Goal: Information Seeking & Learning: Learn about a topic

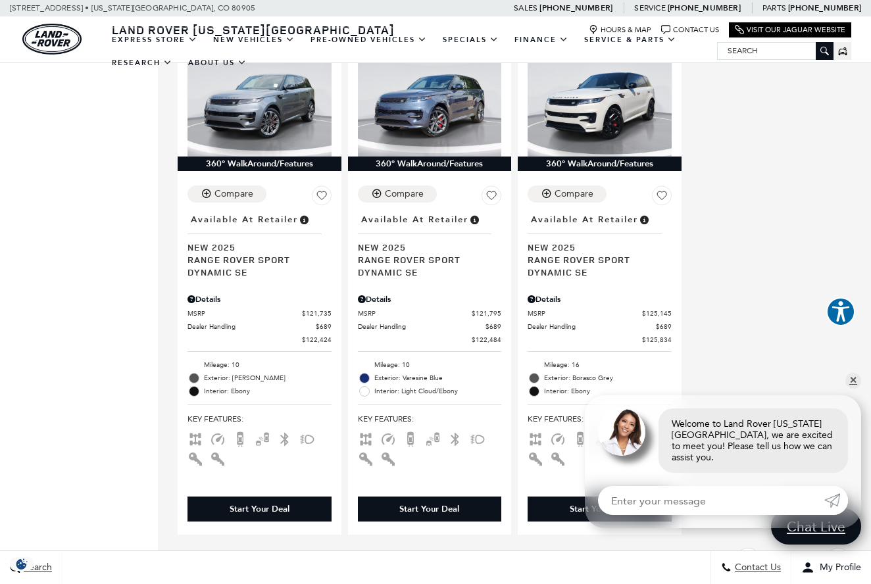
scroll to position [2878, 0]
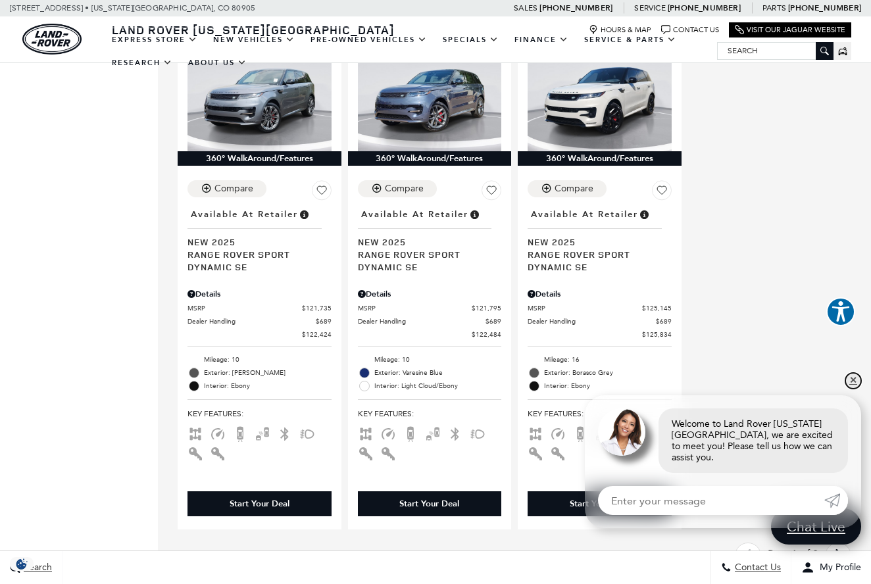
click at [855, 387] on link "✕" at bounding box center [853, 381] width 16 height 16
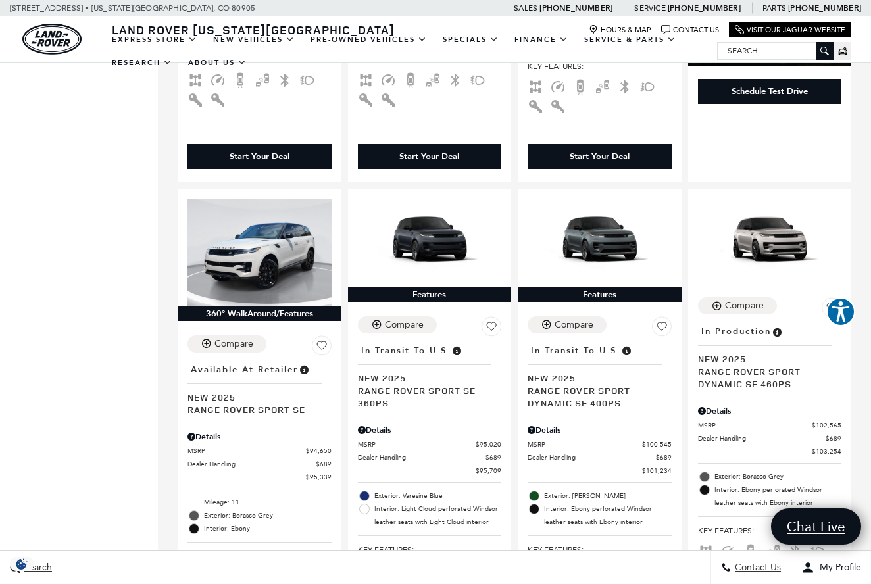
scroll to position [1687, 0]
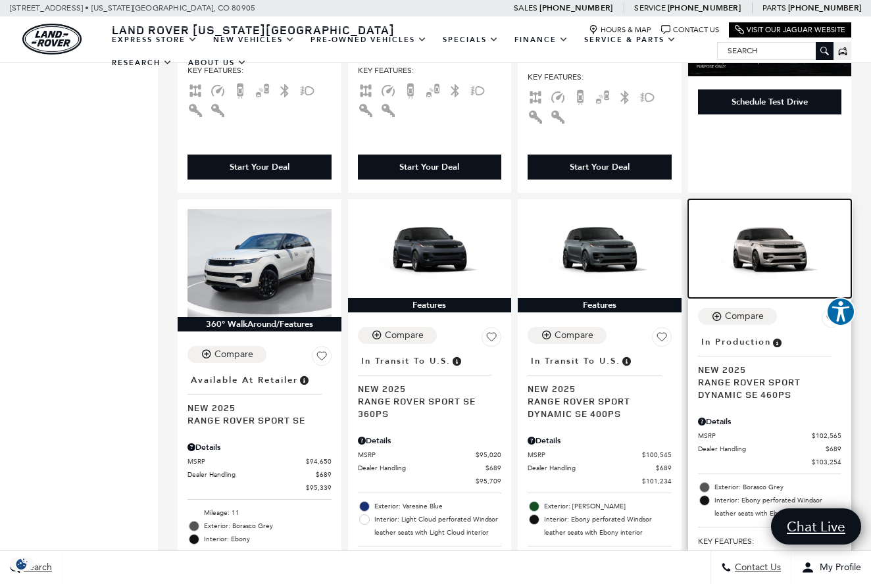
click at [763, 211] on img at bounding box center [770, 249] width 144 height 81
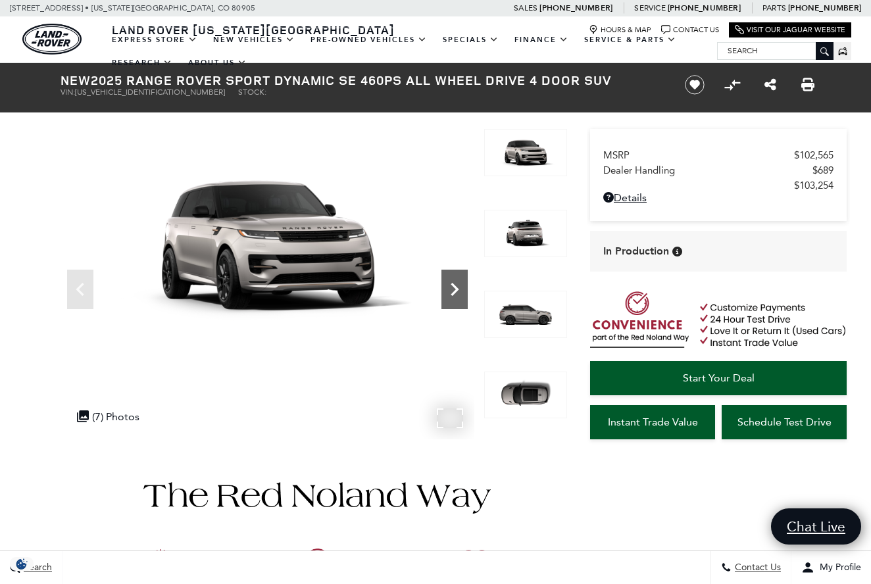
click at [455, 287] on icon "Next" at bounding box center [455, 289] width 8 height 13
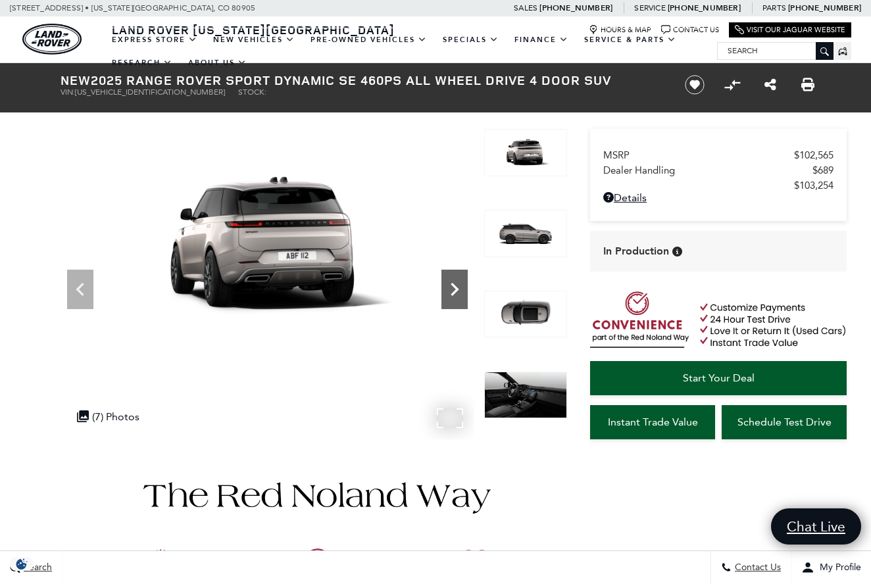
click at [455, 287] on icon "Next" at bounding box center [455, 289] width 8 height 13
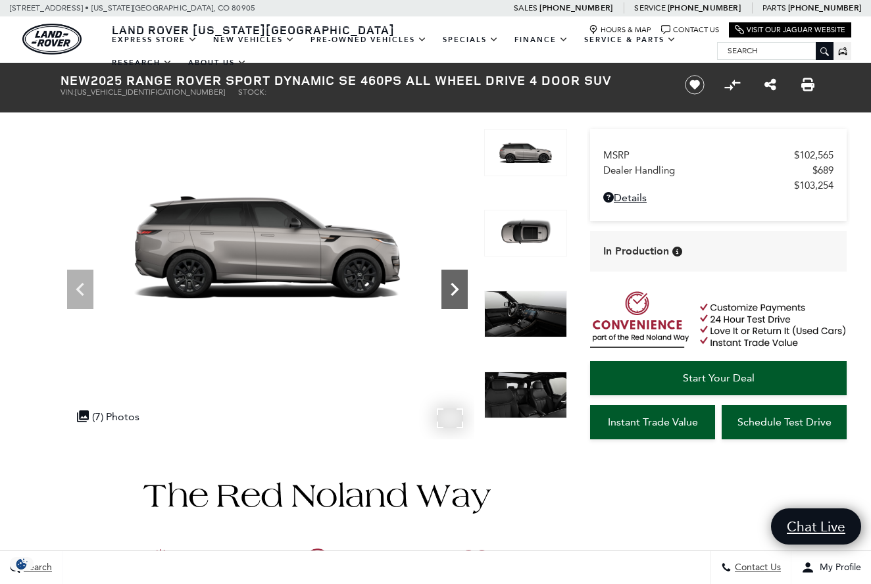
click at [455, 287] on icon "Next" at bounding box center [455, 289] width 8 height 13
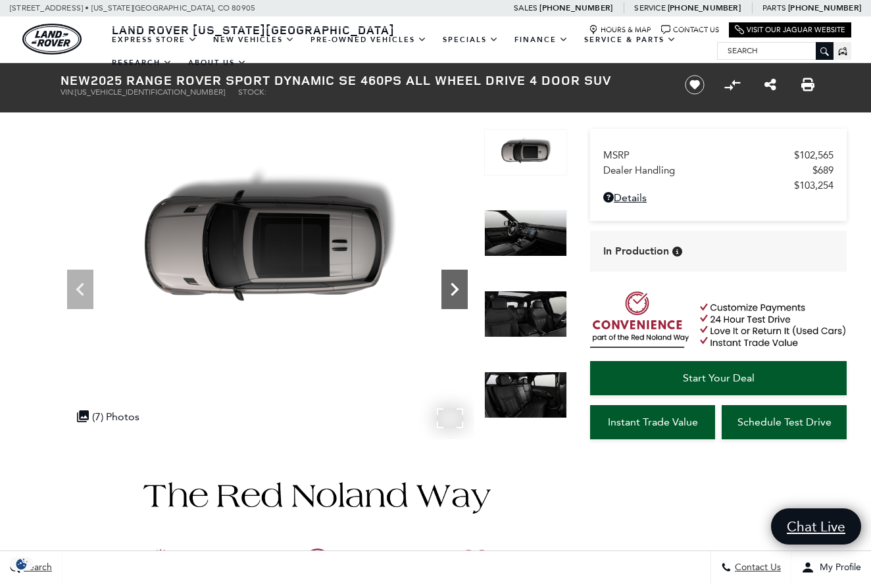
click at [455, 287] on icon "Next" at bounding box center [455, 289] width 8 height 13
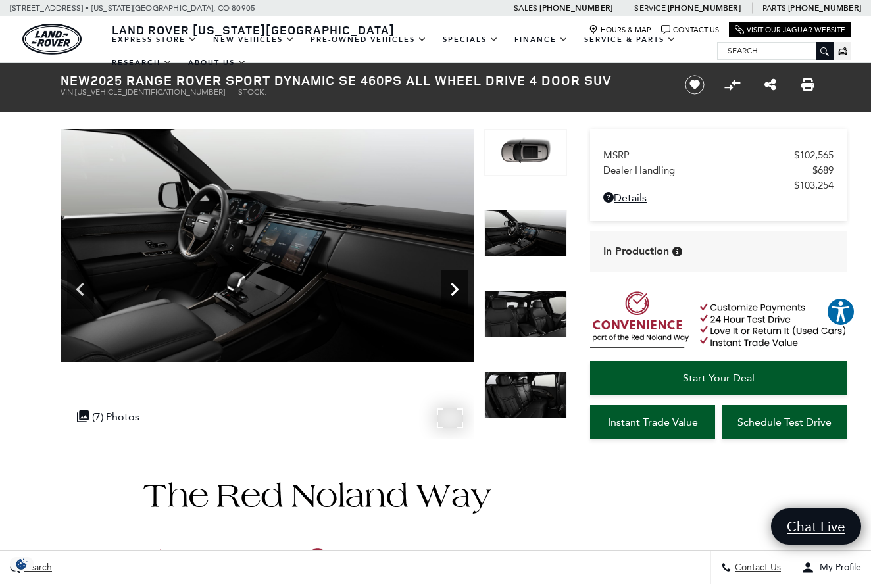
click at [454, 287] on icon "Next" at bounding box center [455, 289] width 8 height 13
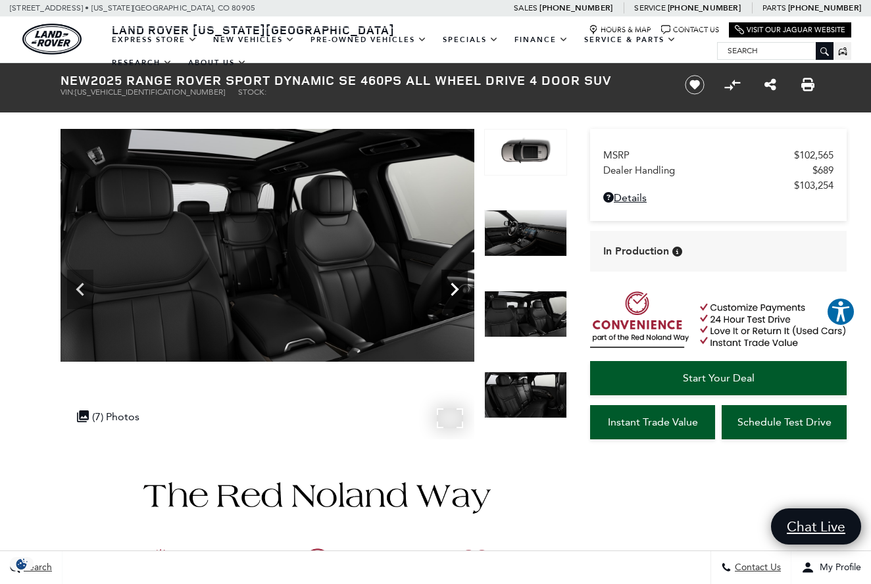
click at [454, 287] on icon "Next" at bounding box center [455, 289] width 8 height 13
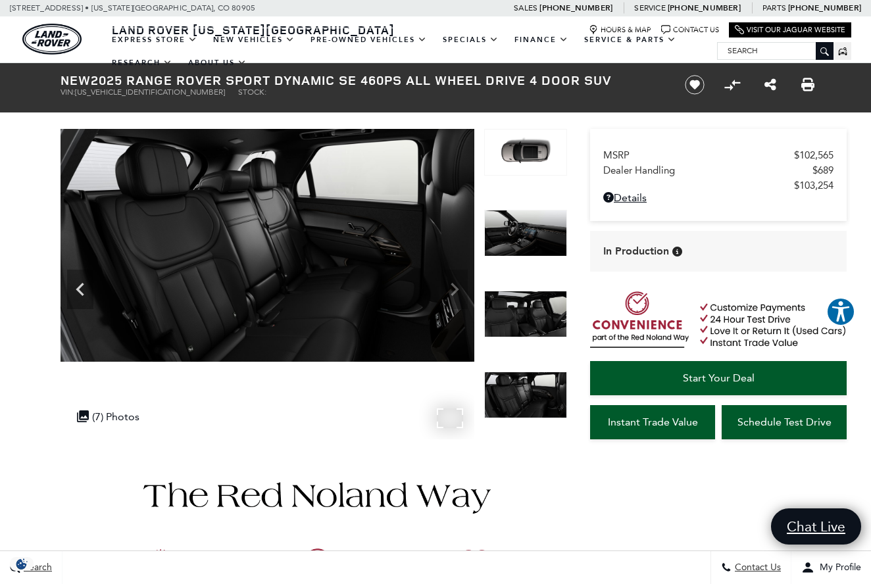
click at [454, 287] on img at bounding box center [268, 245] width 414 height 233
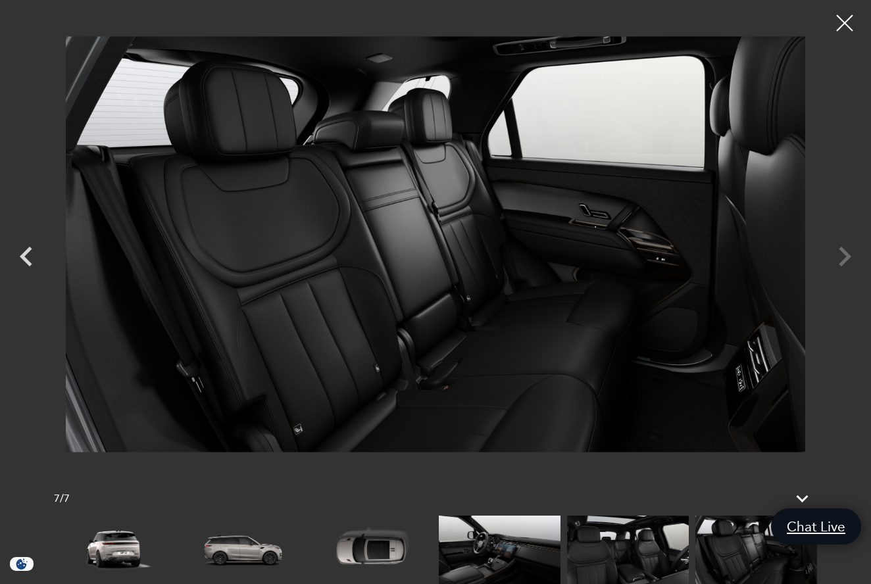
click at [846, 264] on div at bounding box center [435, 244] width 871 height 469
click at [843, 33] on div at bounding box center [845, 23] width 35 height 35
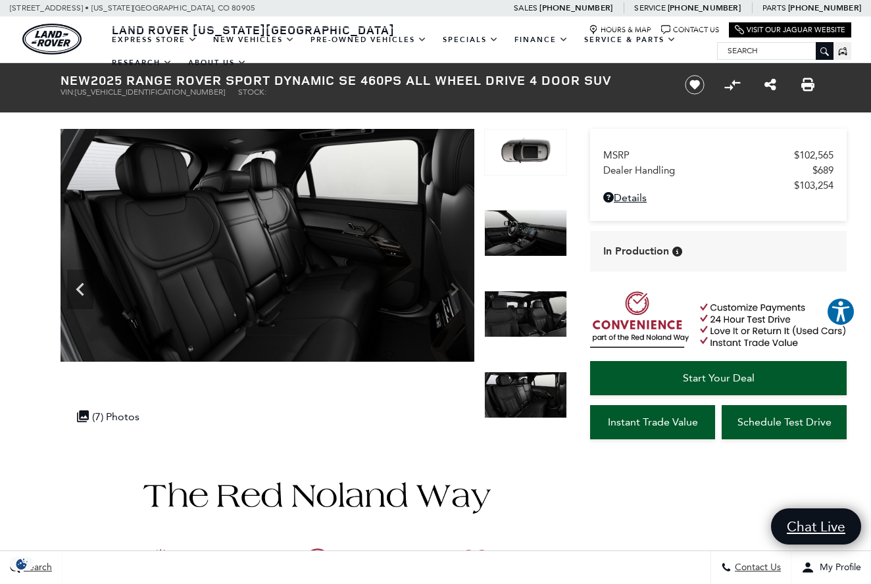
click at [533, 147] on img at bounding box center [525, 152] width 83 height 47
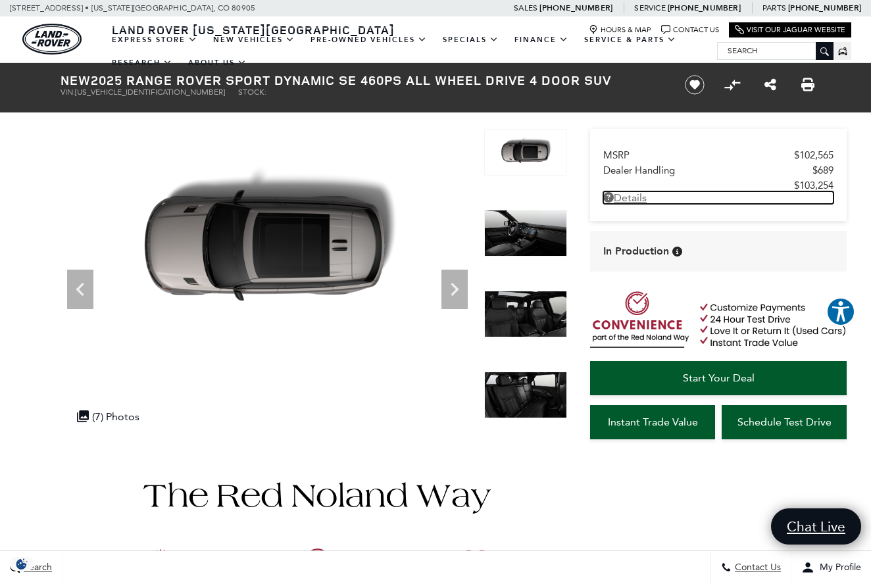
click at [637, 203] on link "Details - about pricing for: New 2025 Range Rover Sport Dynamic SE 460PS All Wh…" at bounding box center [718, 197] width 230 height 12
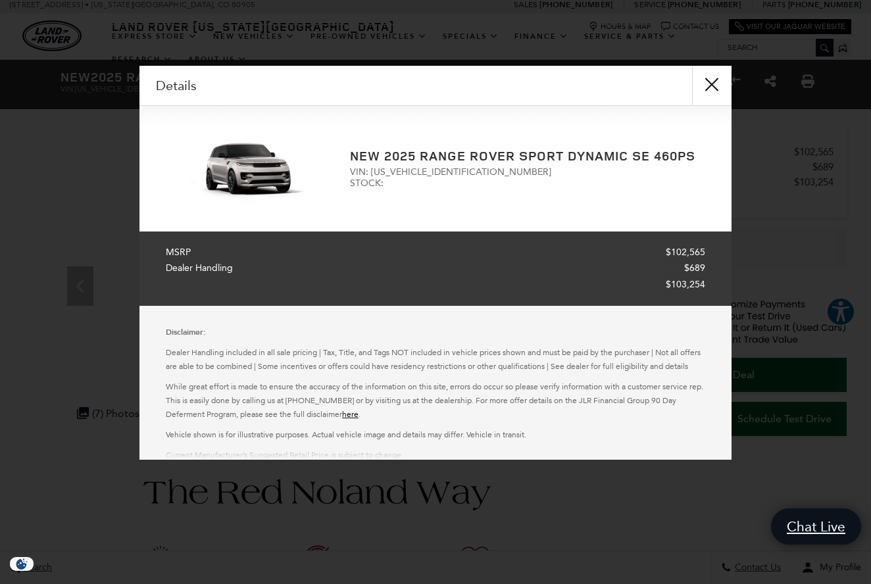
click at [720, 83] on button "close" at bounding box center [711, 85] width 39 height 39
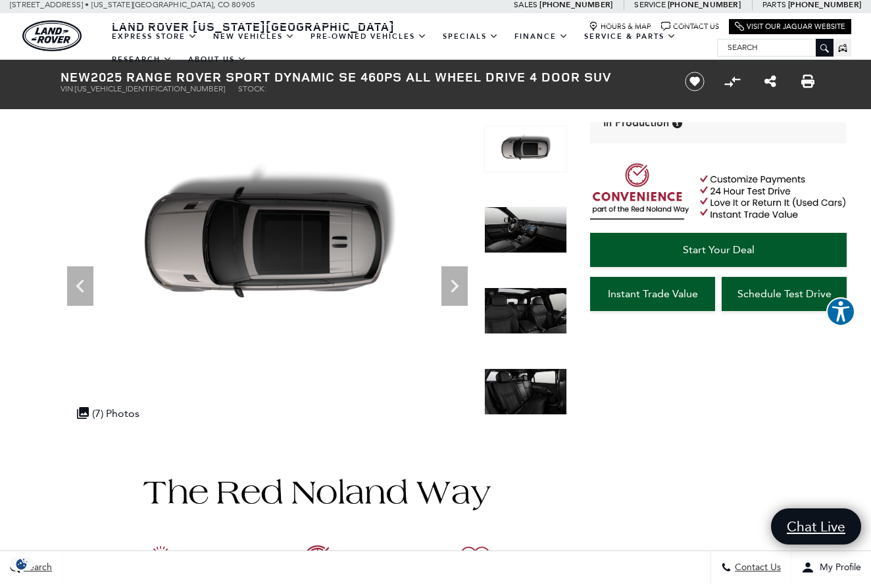
scroll to position [132, 0]
click at [70, 518] on img at bounding box center [314, 590] width 507 height 308
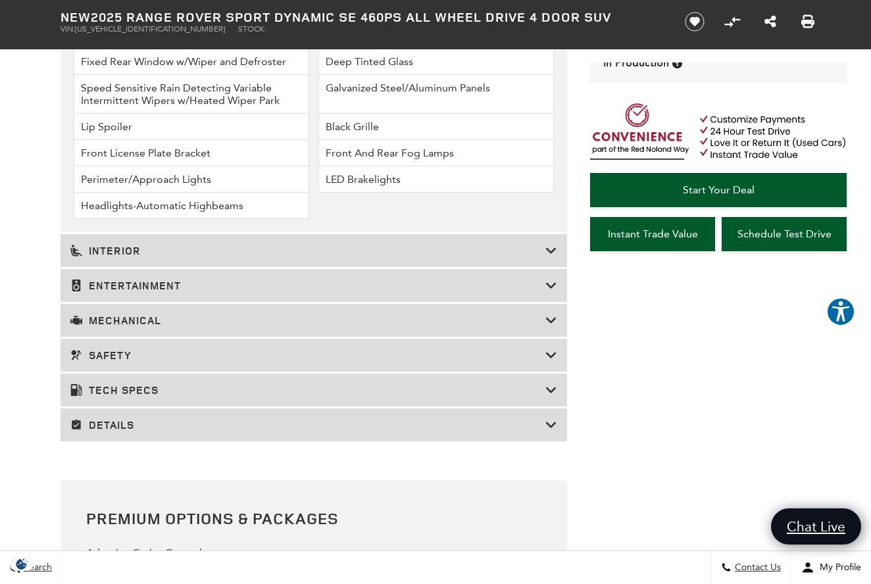
scroll to position [1939, 0]
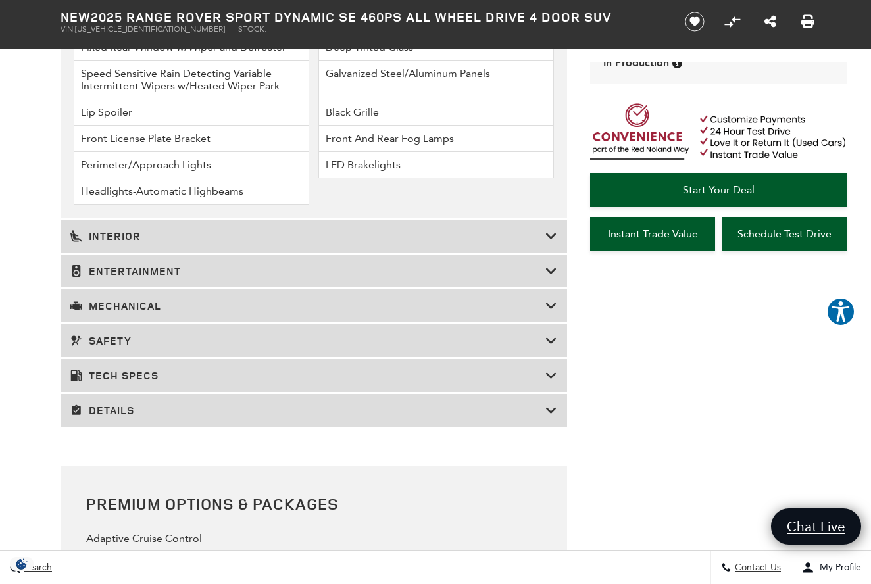
click at [169, 357] on div "Safety" at bounding box center [314, 340] width 507 height 33
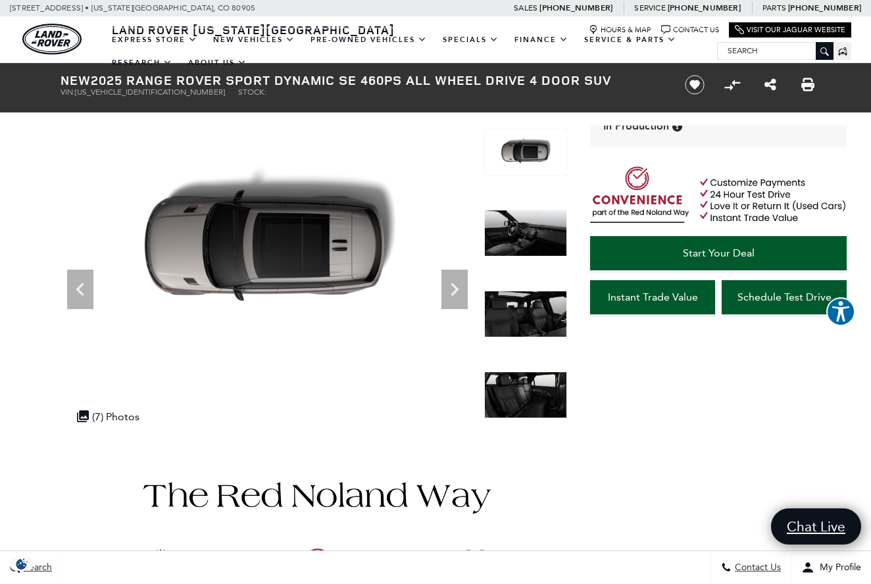
scroll to position [0, 0]
click at [179, 232] on img at bounding box center [268, 245] width 414 height 233
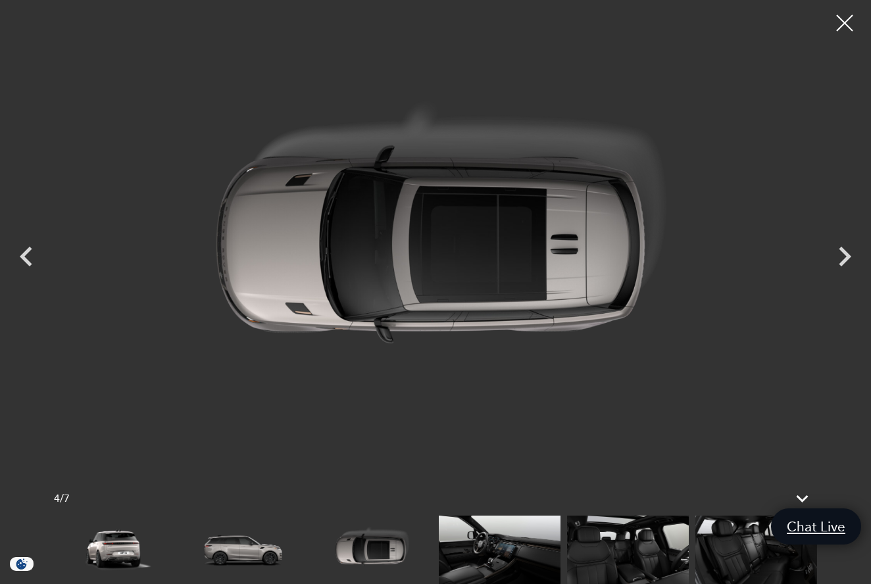
scroll to position [255, 0]
click at [835, 250] on icon "Next" at bounding box center [844, 256] width 39 height 39
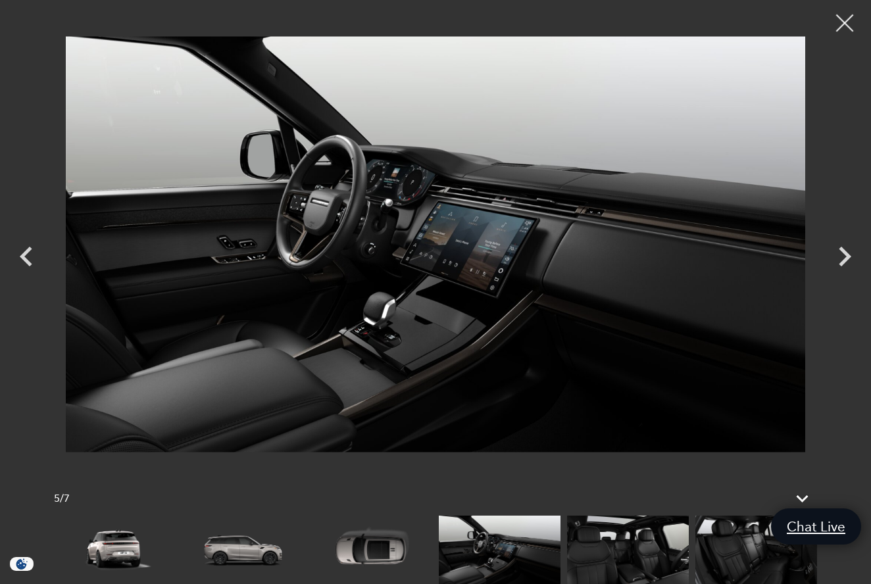
click at [839, 24] on div at bounding box center [845, 23] width 35 height 35
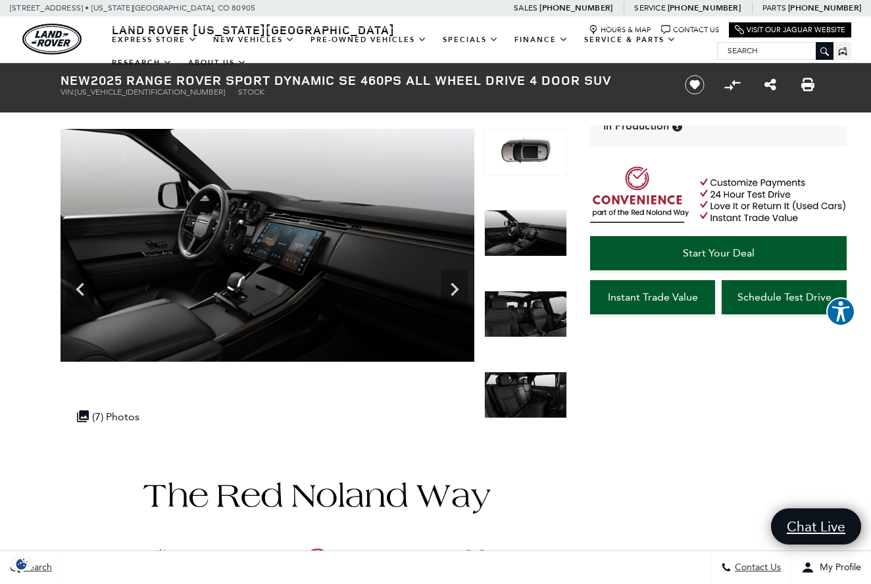
scroll to position [0, 0]
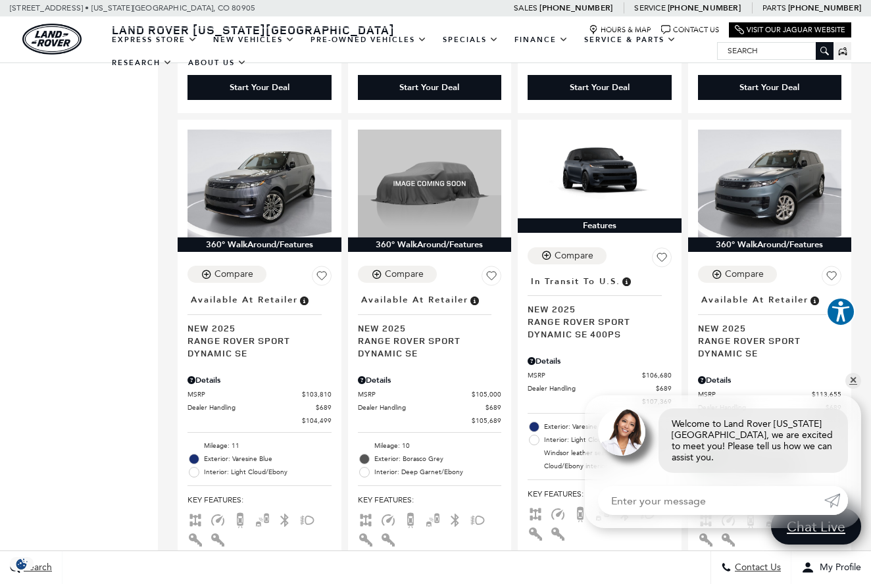
scroll to position [2258, 0]
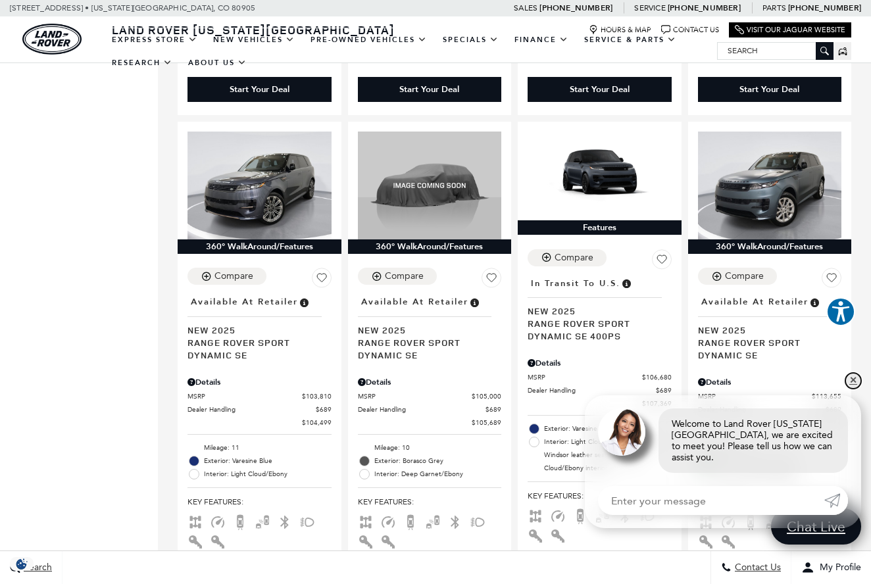
click at [853, 389] on link "✕" at bounding box center [853, 381] width 16 height 16
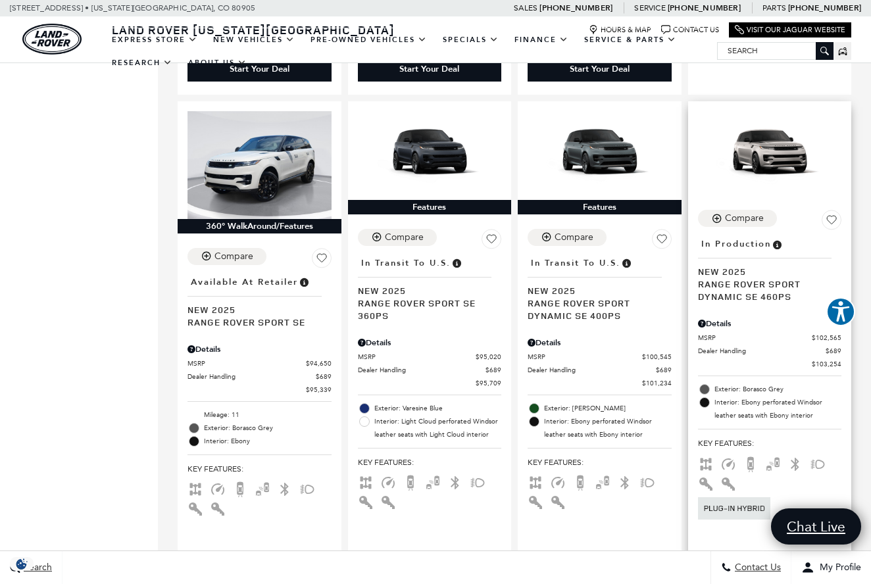
scroll to position [1708, 0]
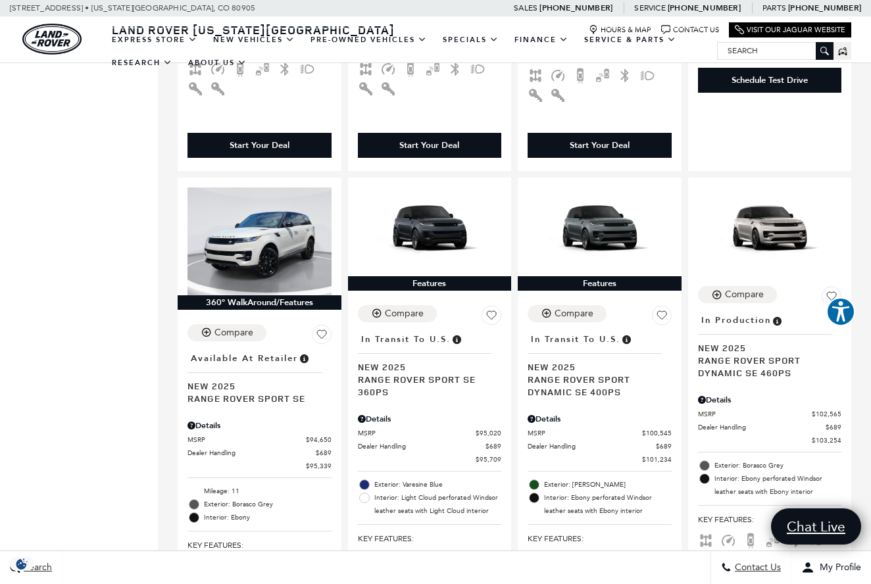
click at [50, 39] on img "land-rover" at bounding box center [51, 39] width 59 height 31
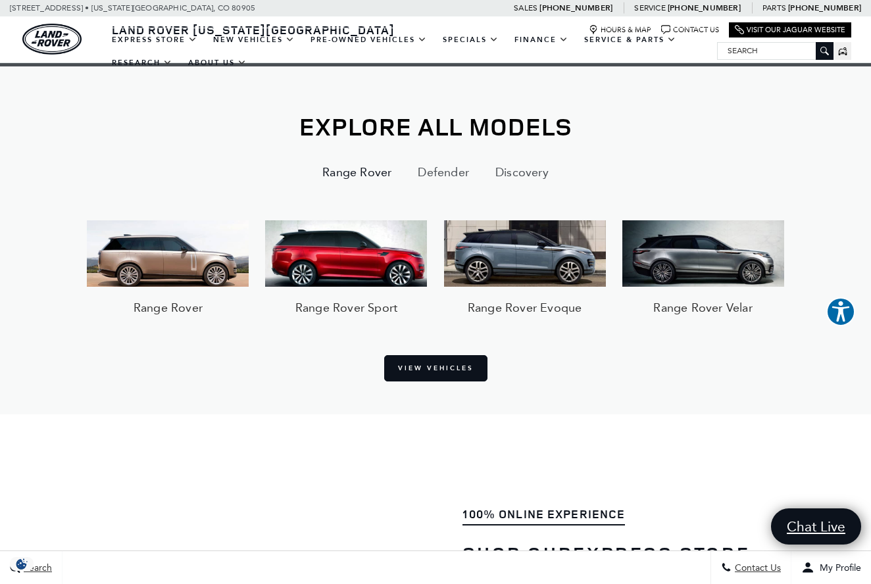
scroll to position [896, 0]
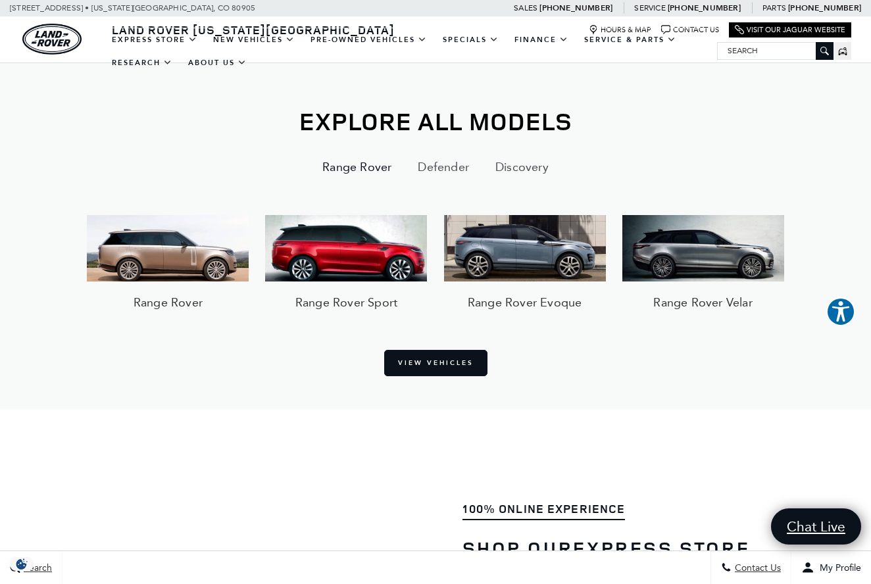
click at [365, 245] on img at bounding box center [346, 248] width 162 height 67
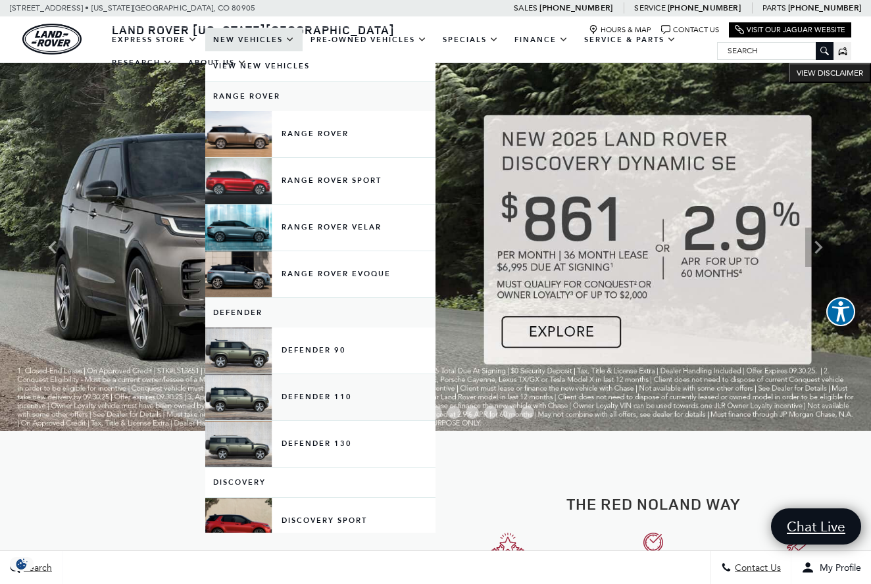
click at [240, 409] on link "Defender 110" at bounding box center [320, 397] width 230 height 46
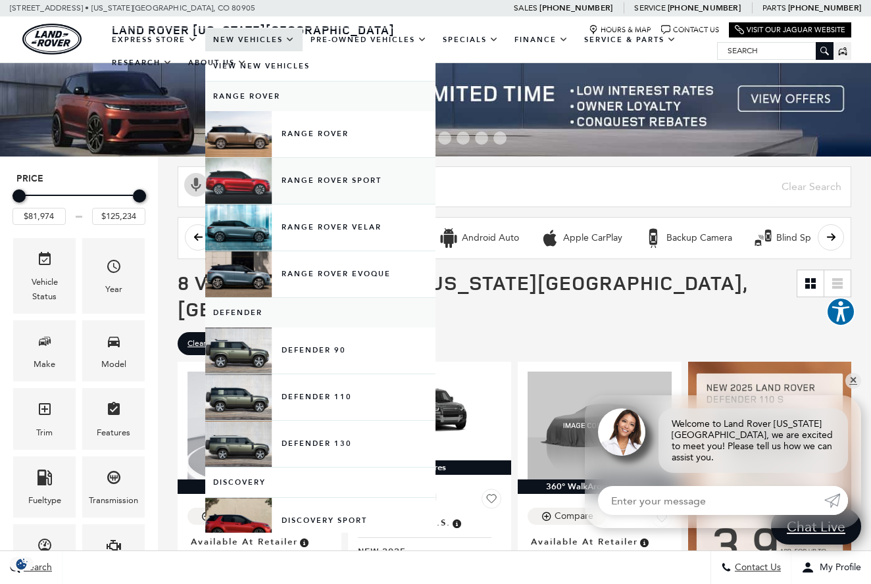
click at [257, 193] on link "Range Rover Sport" at bounding box center [320, 181] width 230 height 46
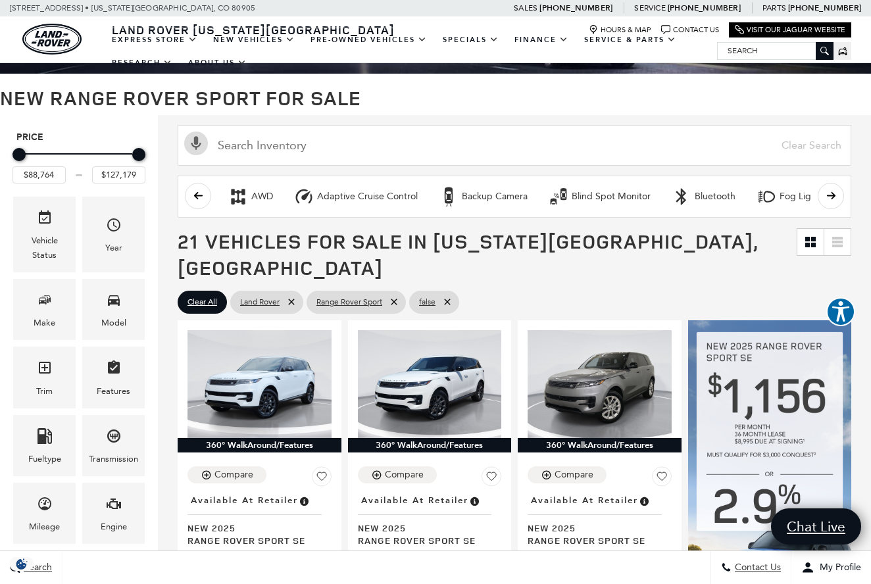
scroll to position [137, 0]
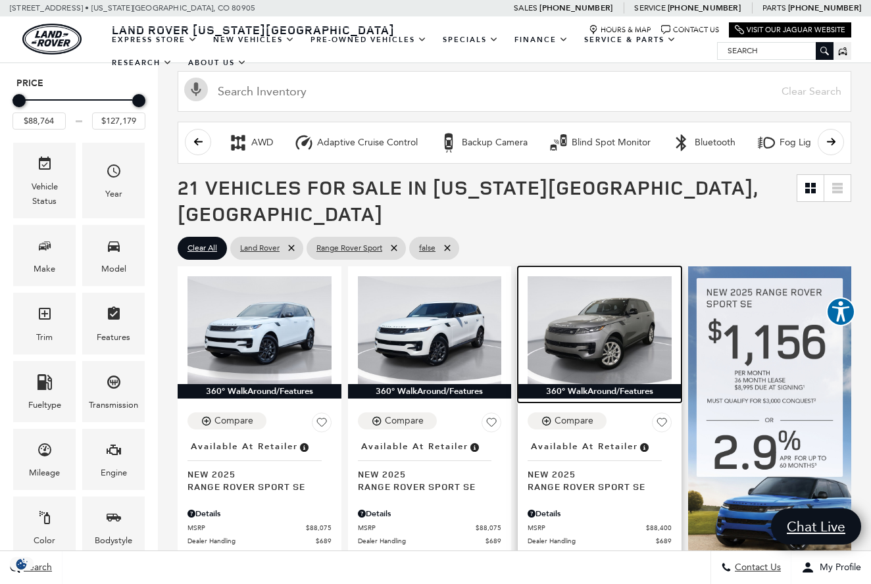
click at [566, 304] on img at bounding box center [600, 330] width 144 height 108
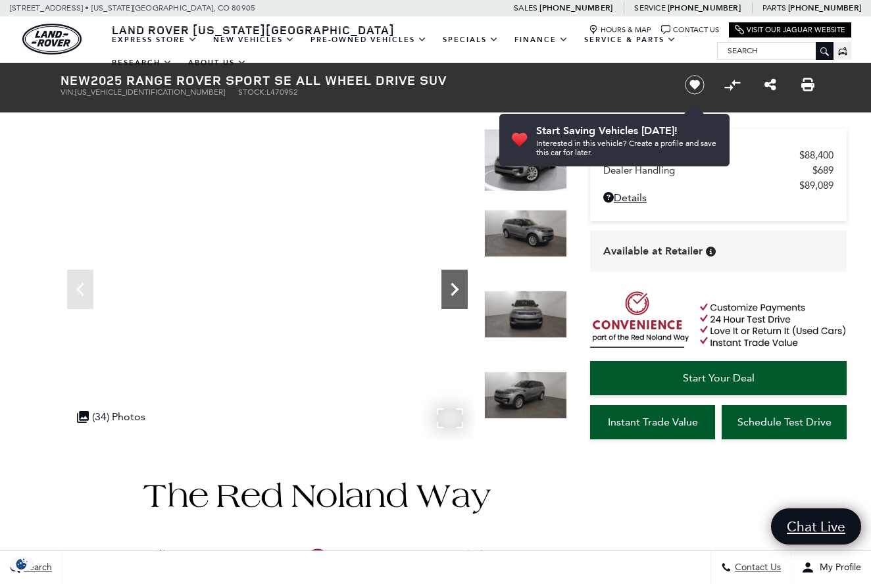
click at [447, 289] on icon "Next" at bounding box center [454, 289] width 26 height 26
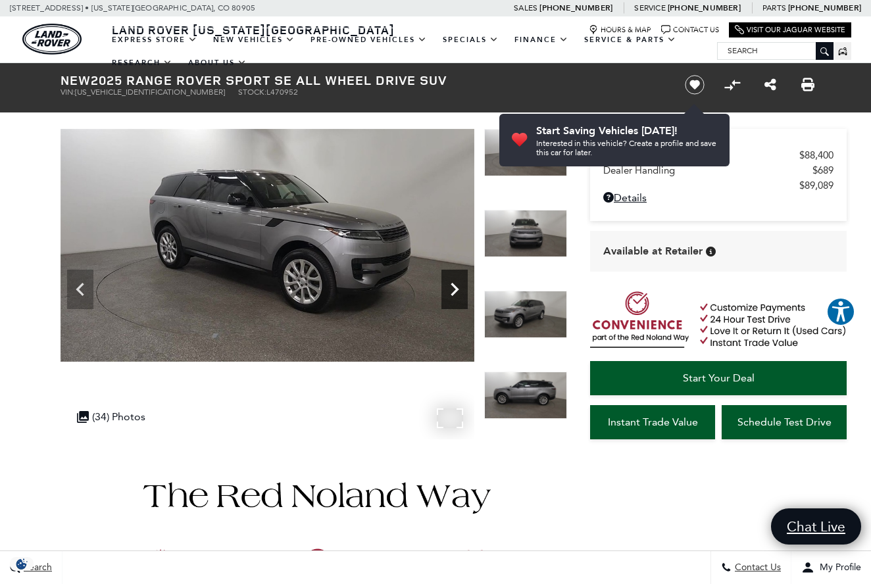
click at [460, 287] on icon "Next" at bounding box center [454, 289] width 26 height 26
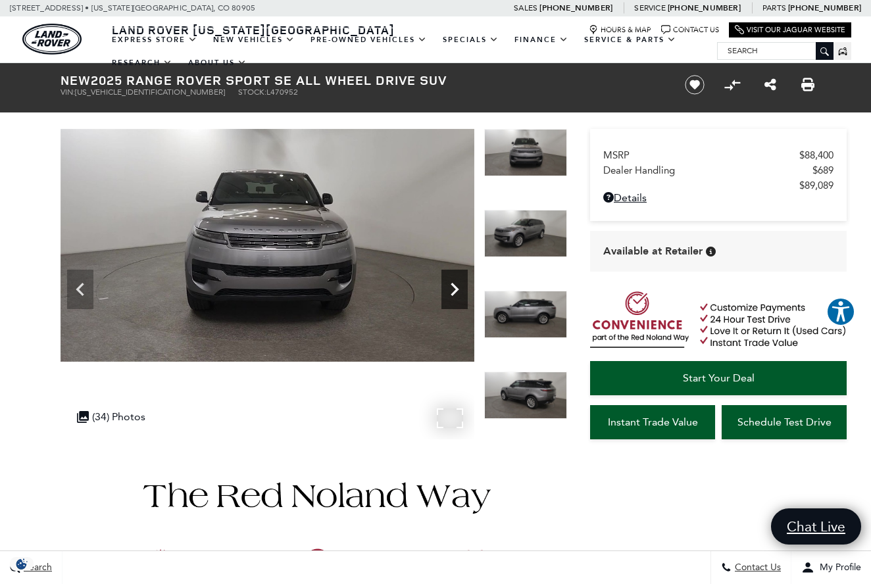
click at [460, 287] on icon "Next" at bounding box center [454, 289] width 26 height 26
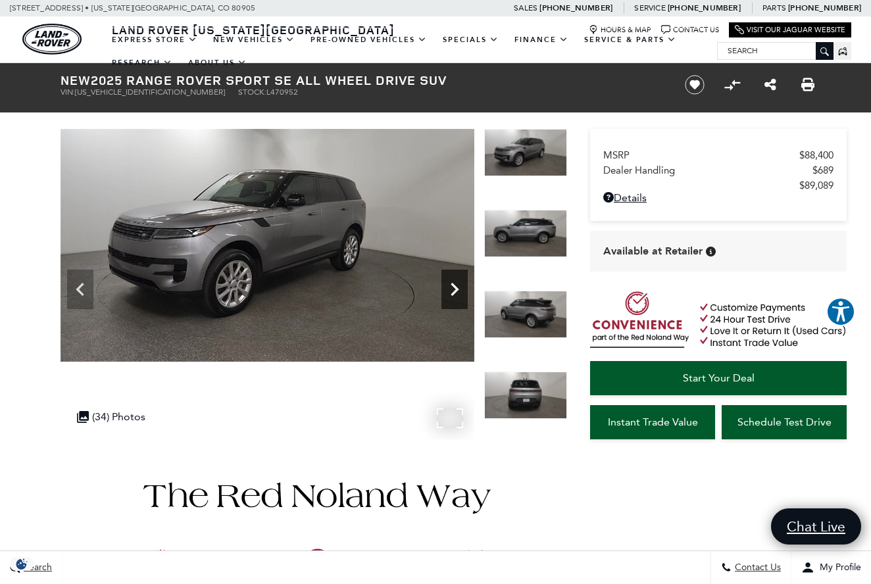
click at [460, 287] on icon "Next" at bounding box center [454, 289] width 26 height 26
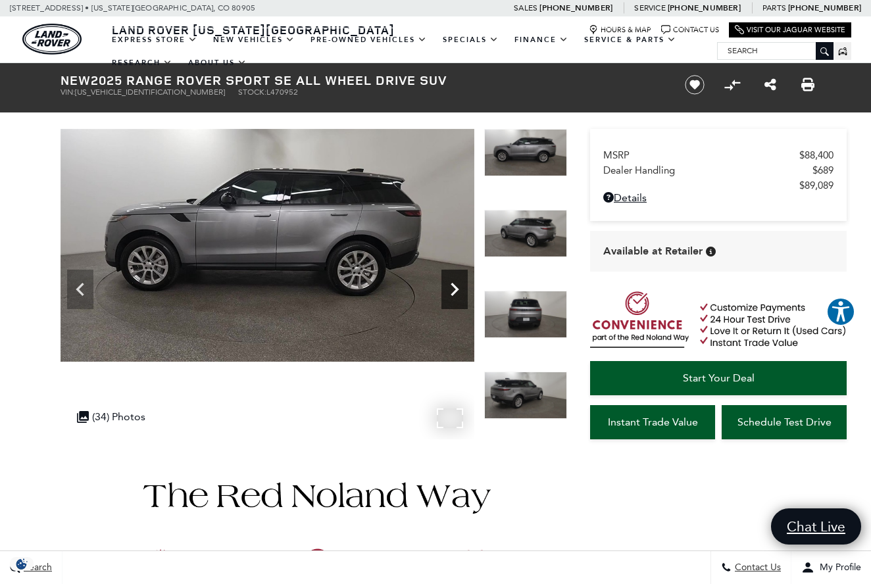
click at [460, 287] on icon "Next" at bounding box center [454, 289] width 26 height 26
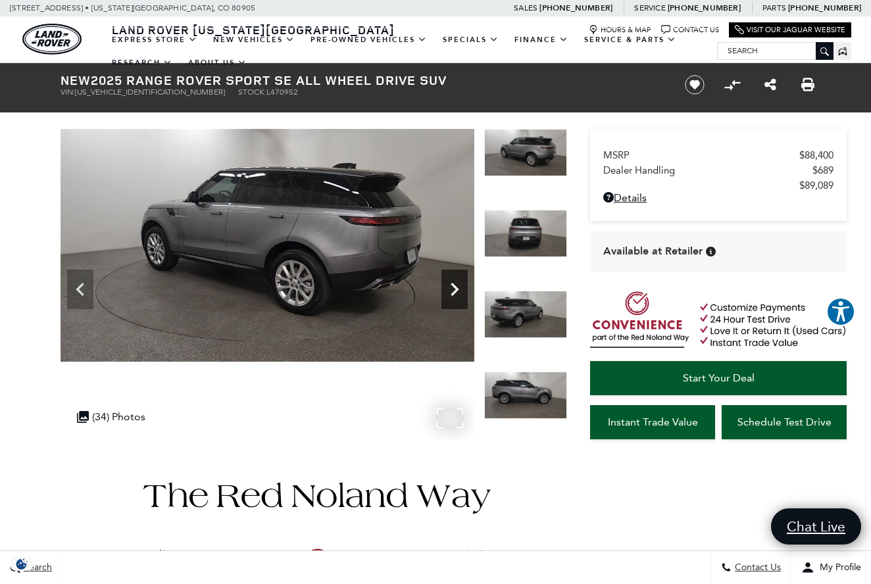
click at [460, 287] on icon "Next" at bounding box center [454, 289] width 26 height 26
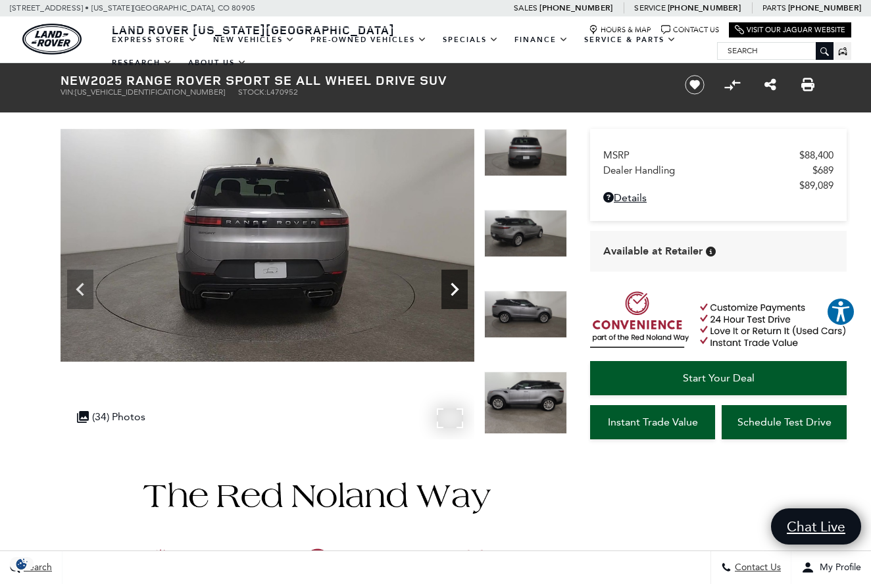
click at [460, 287] on icon "Next" at bounding box center [454, 289] width 26 height 26
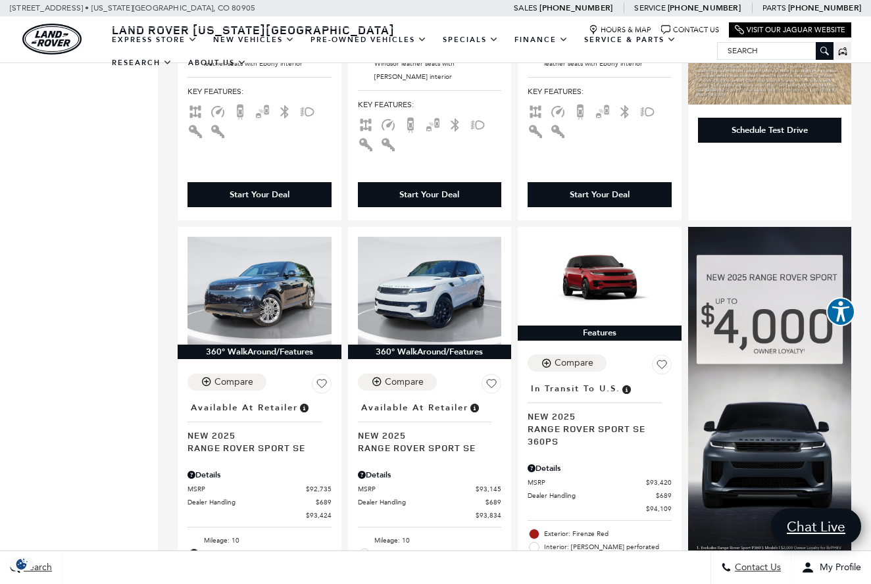
scroll to position [1163, 0]
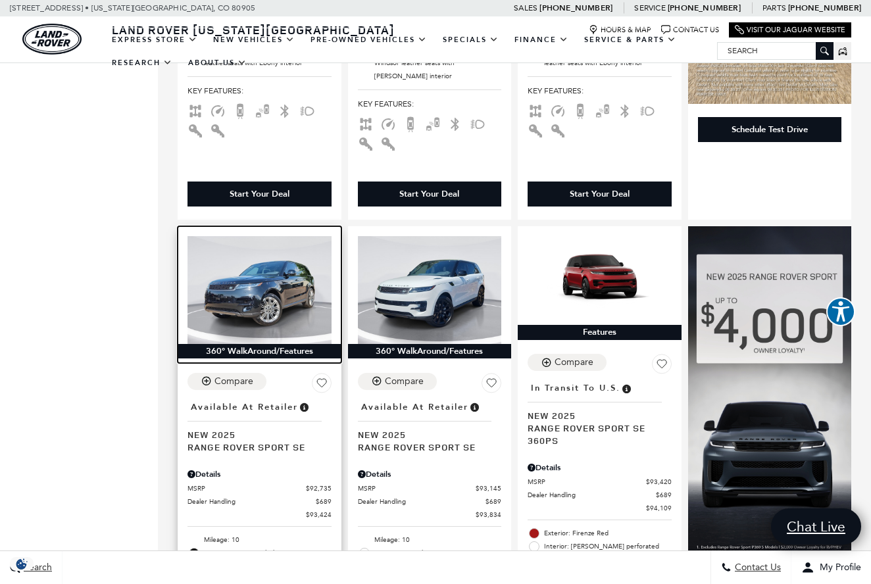
click at [274, 344] on div "360° WalkAround/Features" at bounding box center [260, 351] width 164 height 14
